Goal: Task Accomplishment & Management: Manage account settings

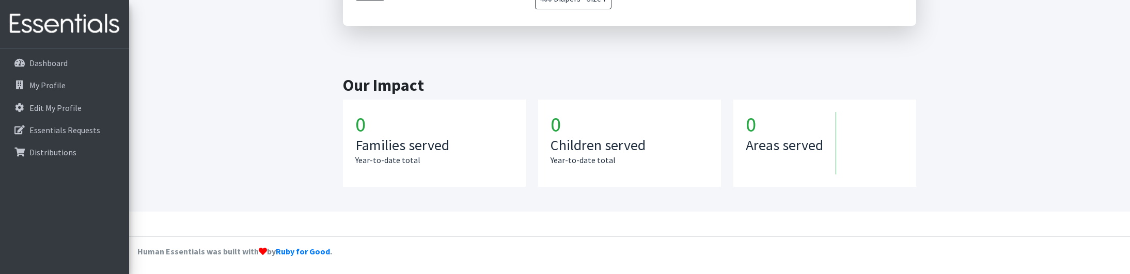
scroll to position [980, 0]
click at [55, 133] on p "Essentials Requests" at bounding box center [64, 130] width 71 height 10
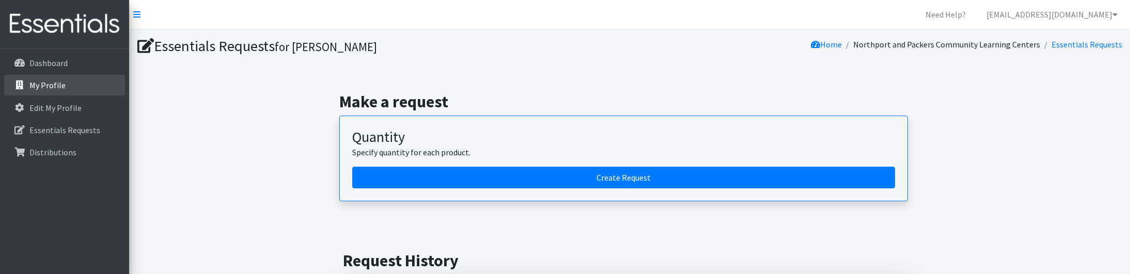
click at [59, 88] on p "My Profile" at bounding box center [47, 85] width 36 height 10
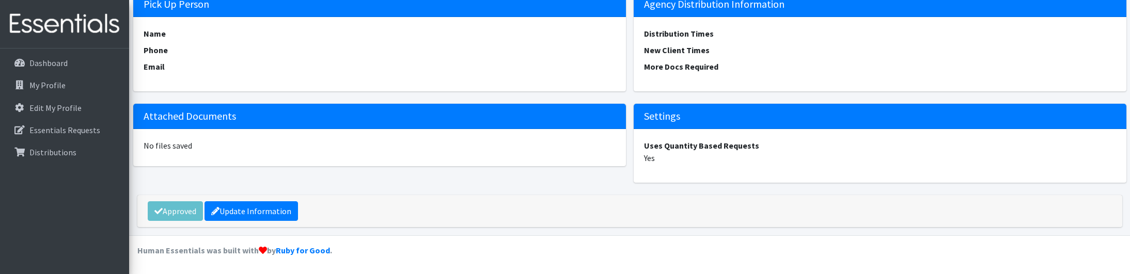
scroll to position [1393, 0]
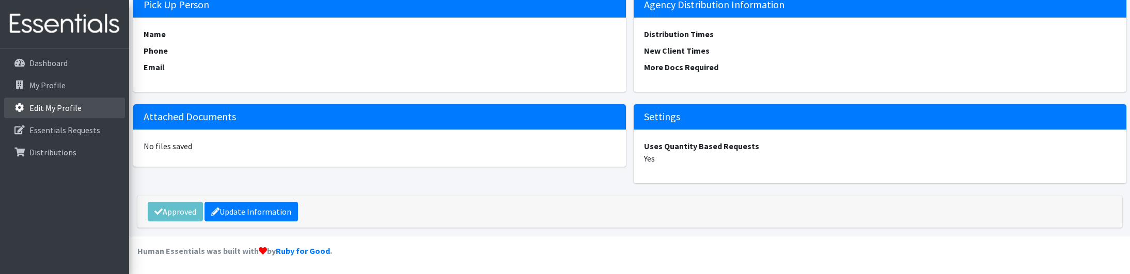
click at [72, 106] on p "Edit My Profile" at bounding box center [55, 108] width 52 height 10
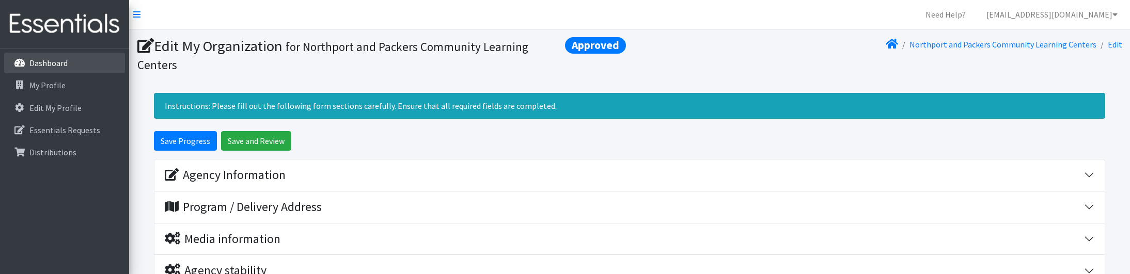
click at [59, 60] on p "Dashboard" at bounding box center [48, 63] width 38 height 10
